Goal: Transaction & Acquisition: Book appointment/travel/reservation

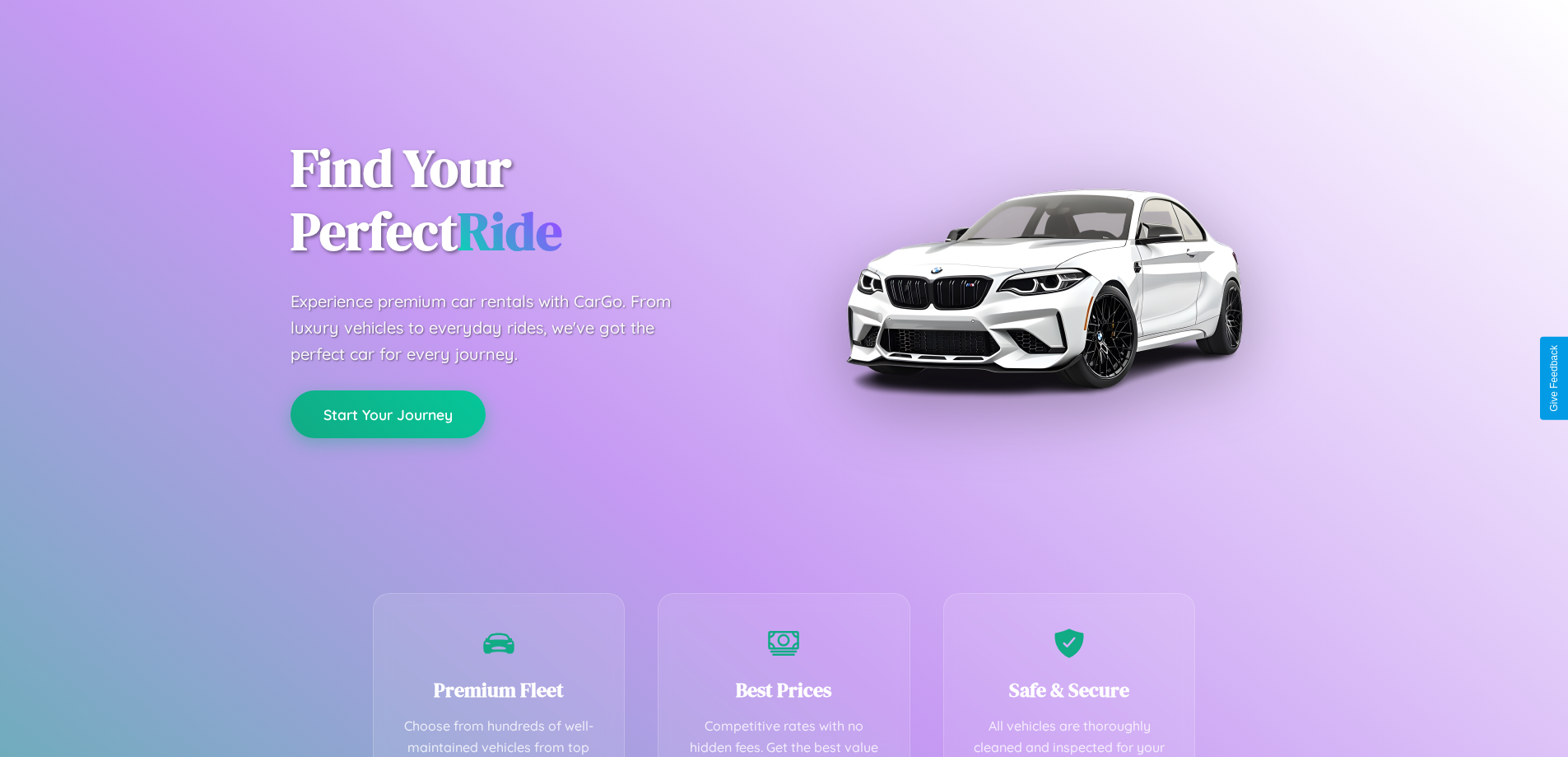
click at [388, 414] on button "Start Your Journey" at bounding box center [388, 414] width 195 height 48
click at [388, 414] on button "Start Your Journey" at bounding box center [388, 414] width 195 height 48
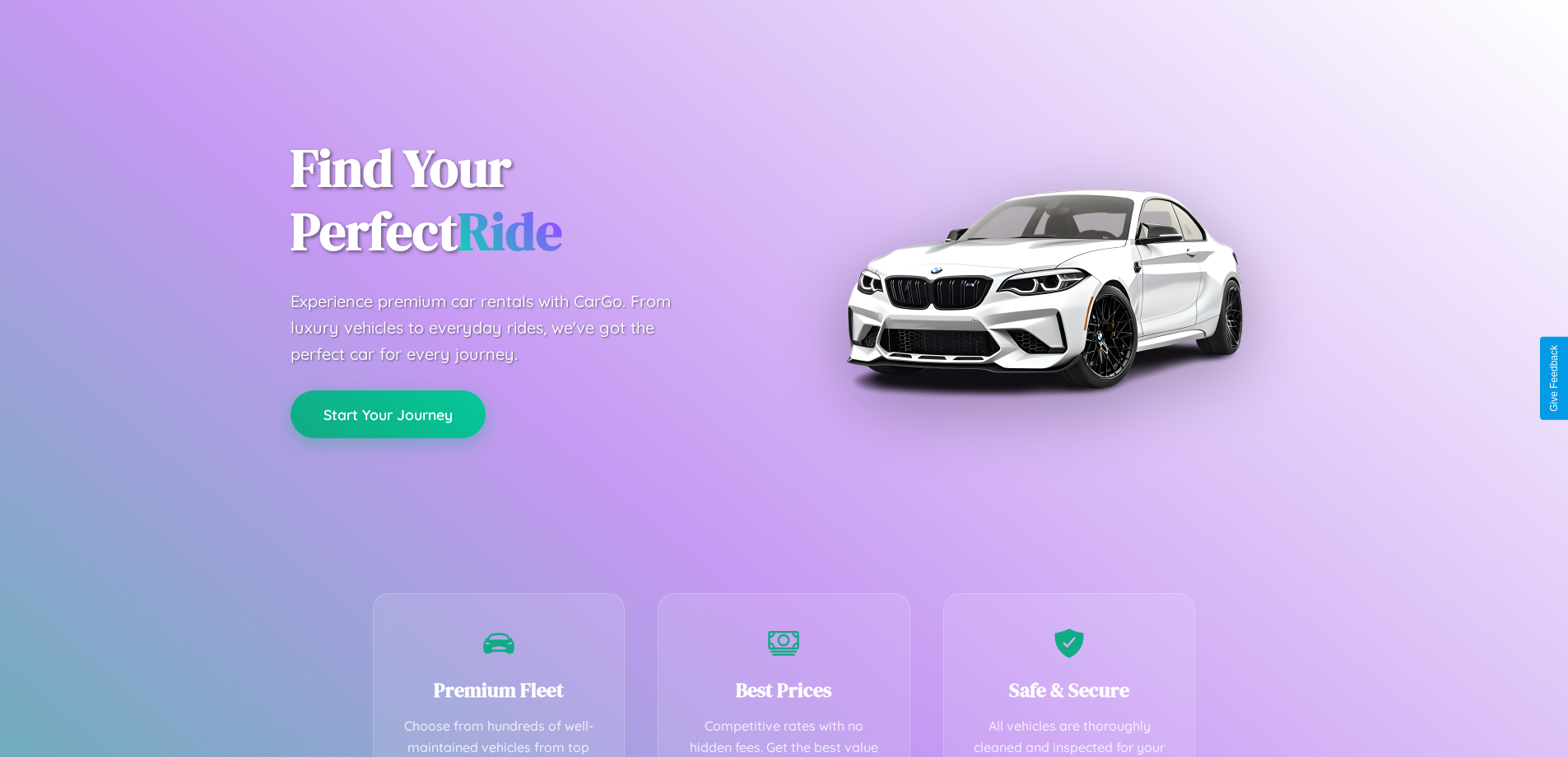
click at [388, 414] on button "Start Your Journey" at bounding box center [388, 414] width 195 height 48
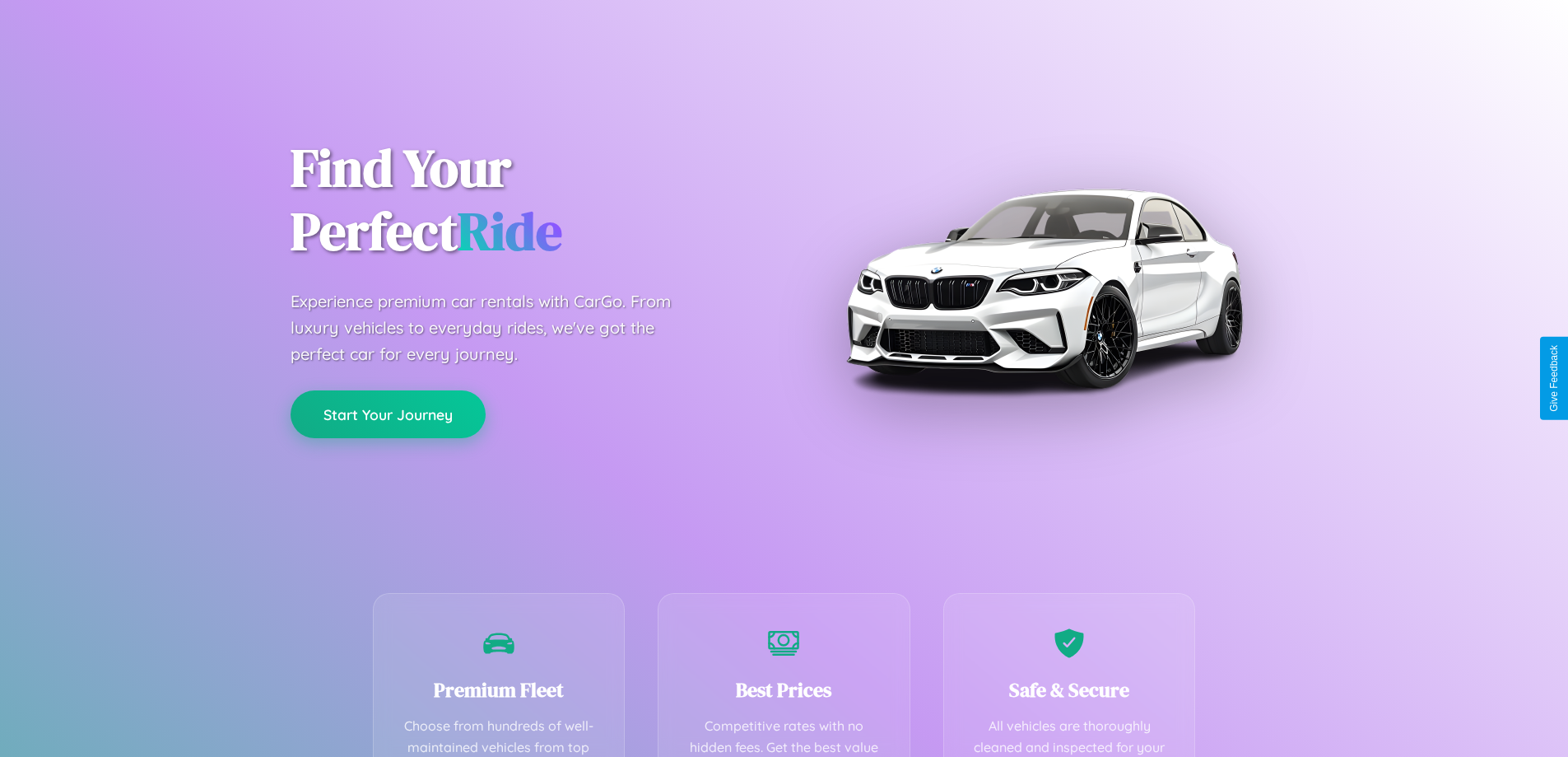
click at [388, 414] on button "Start Your Journey" at bounding box center [388, 414] width 195 height 48
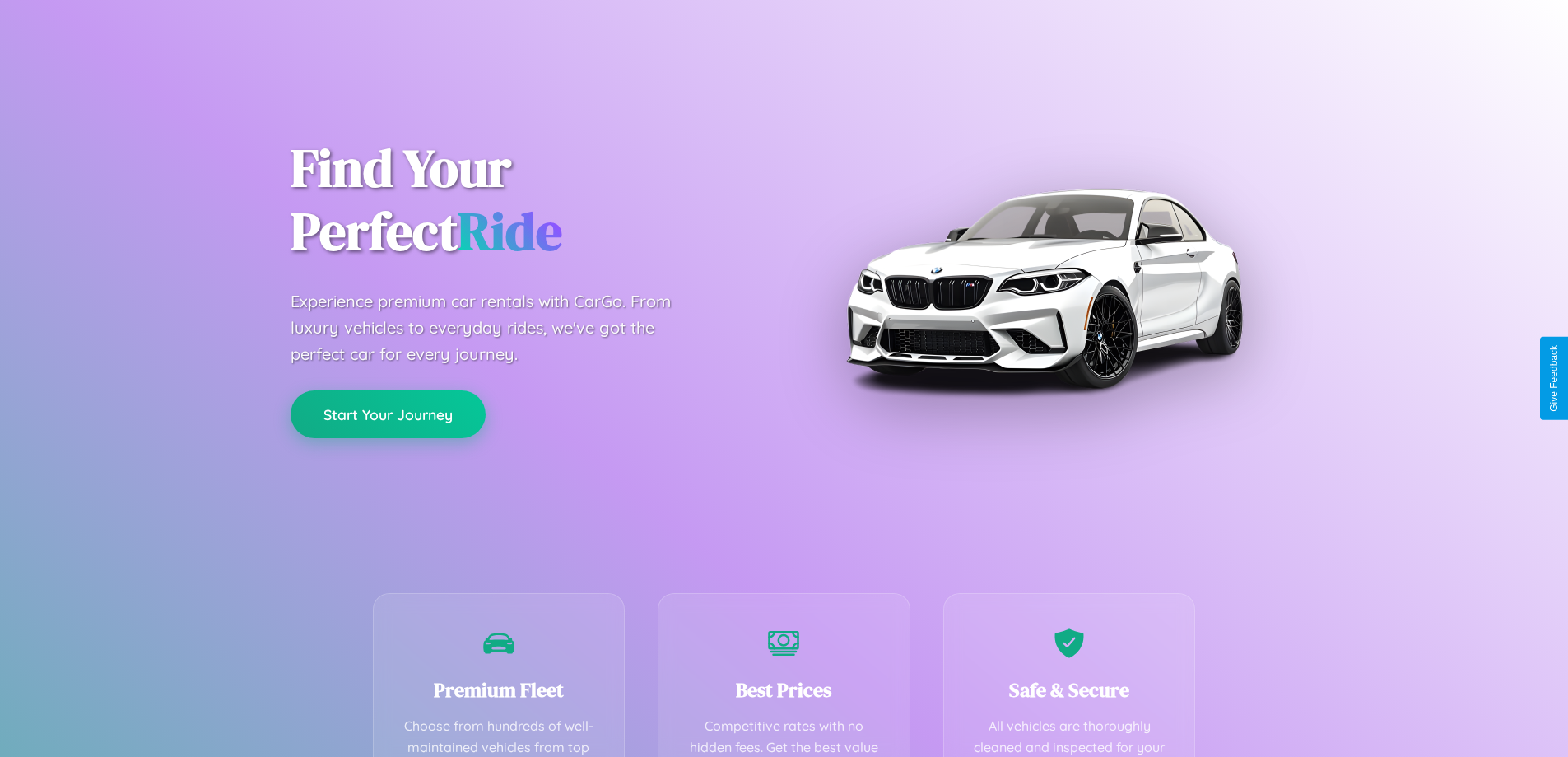
click at [388, 414] on button "Start Your Journey" at bounding box center [388, 414] width 195 height 48
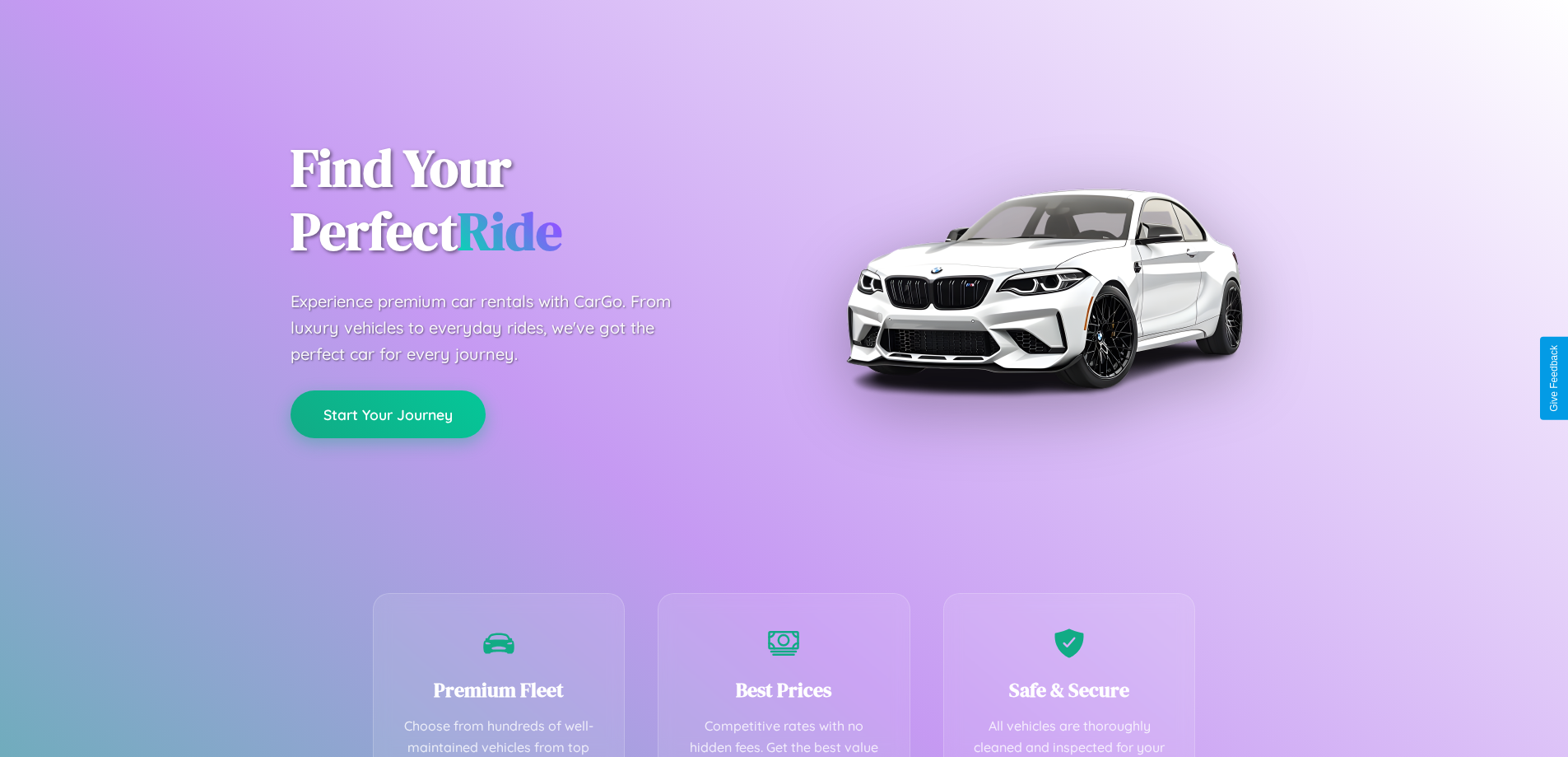
click at [388, 414] on button "Start Your Journey" at bounding box center [388, 414] width 195 height 48
